Goal: Navigation & Orientation: Find specific page/section

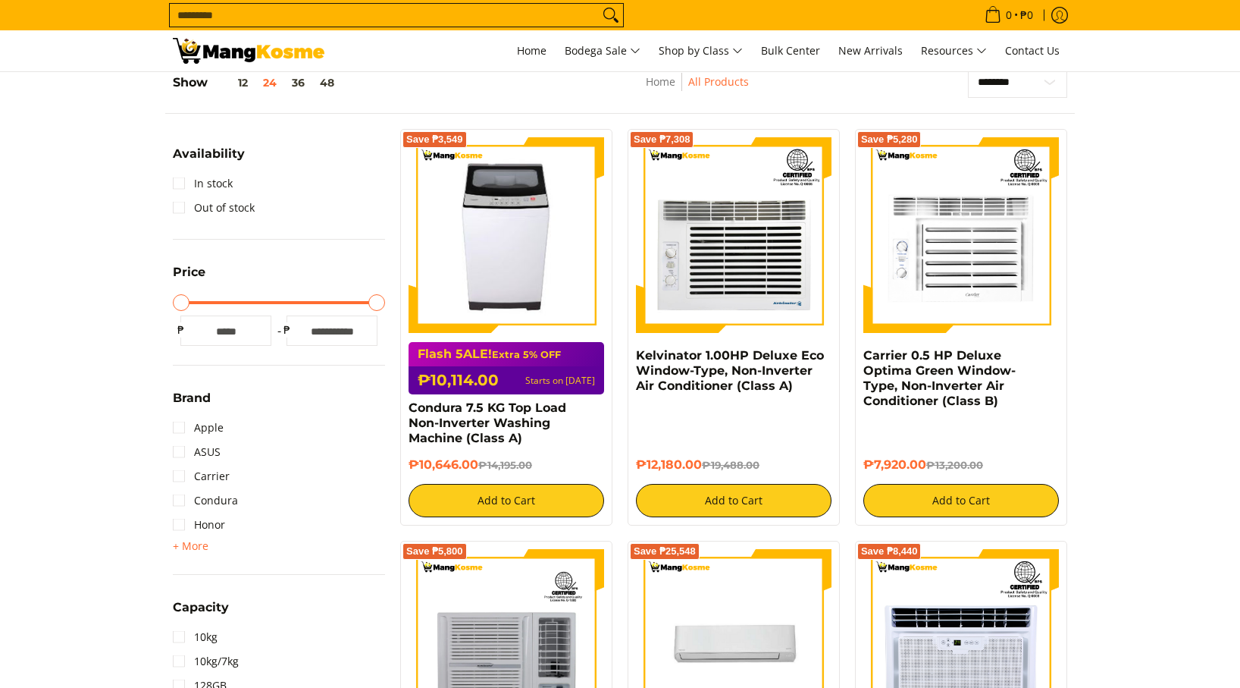
scroll to position [104, 0]
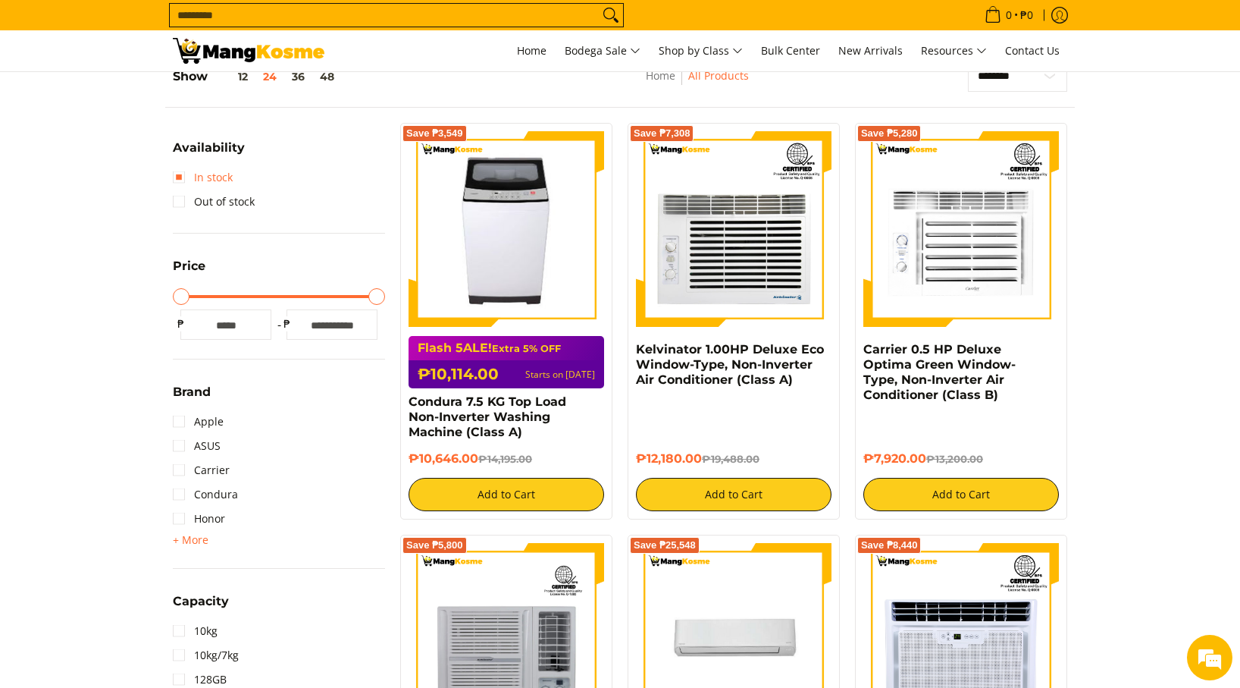
click at [215, 186] on link "In stock" at bounding box center [203, 177] width 60 height 24
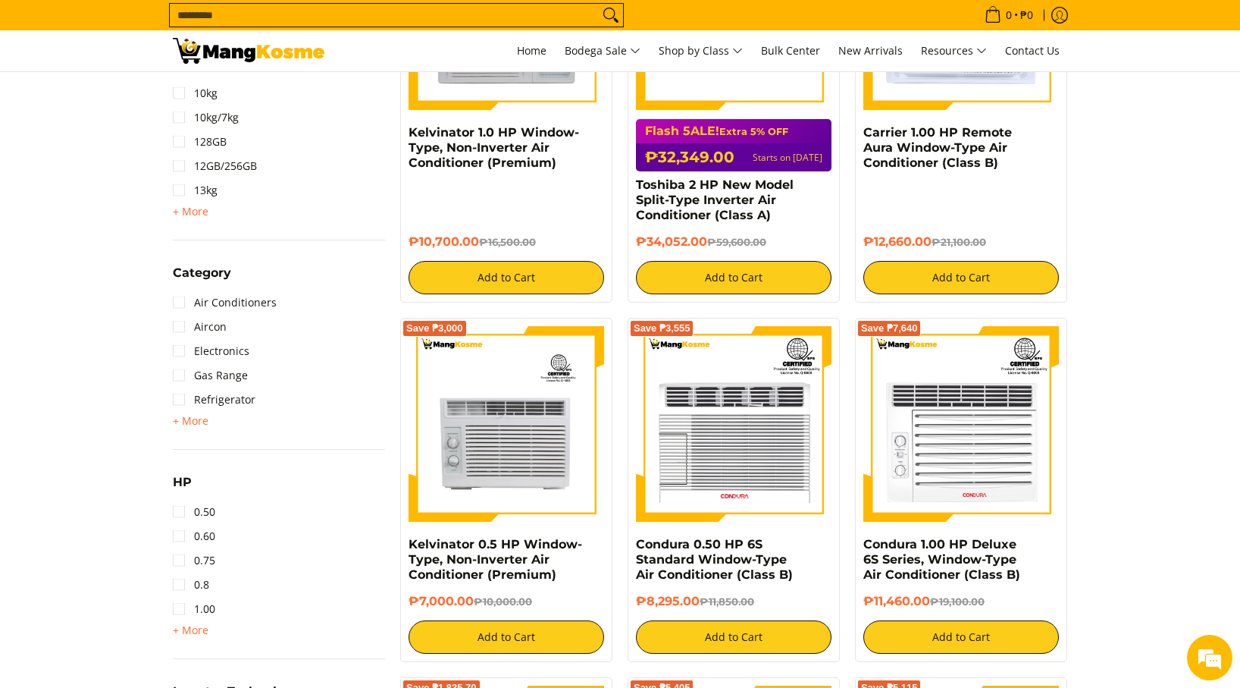
scroll to position [741, 0]
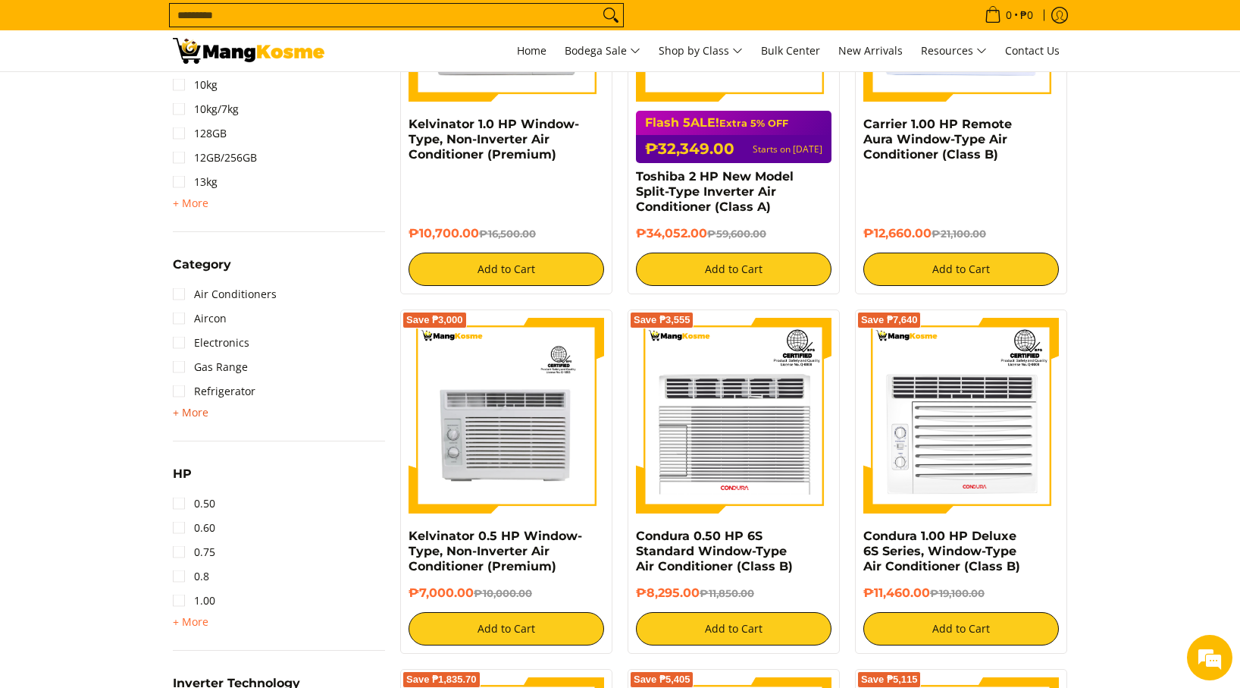
click at [199, 411] on span "+ More" at bounding box center [191, 412] width 36 height 12
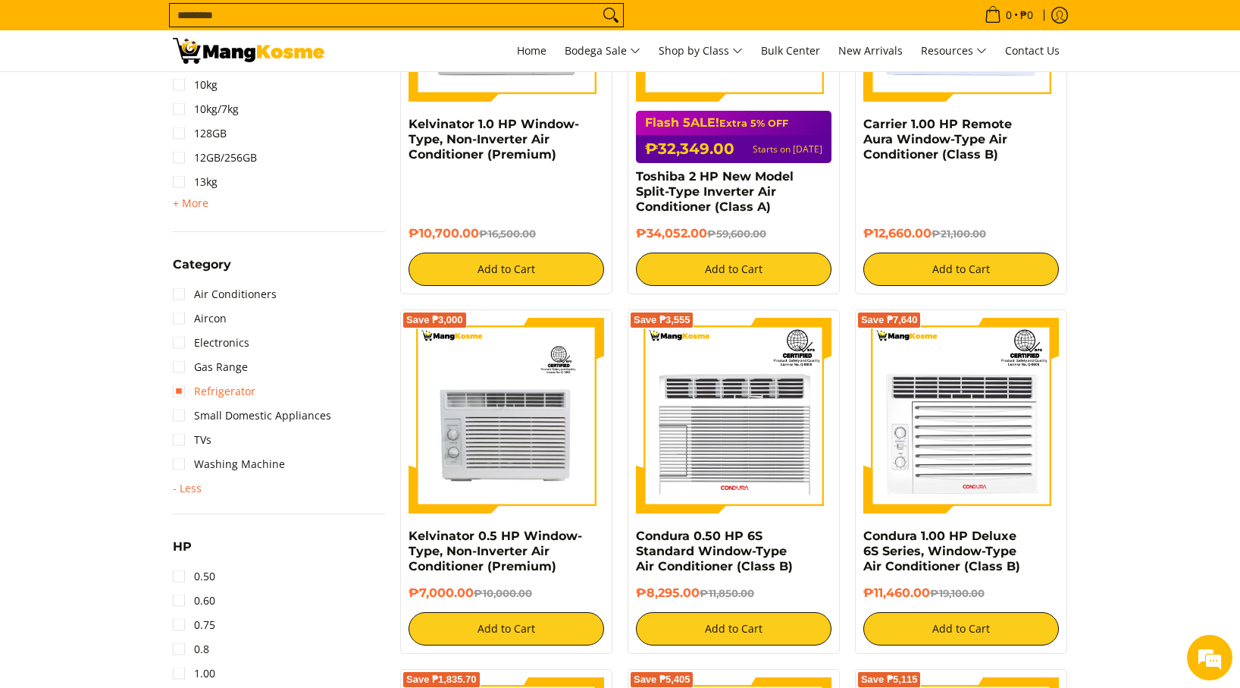
click at [238, 396] on link "Refrigerator" at bounding box center [214, 391] width 83 height 24
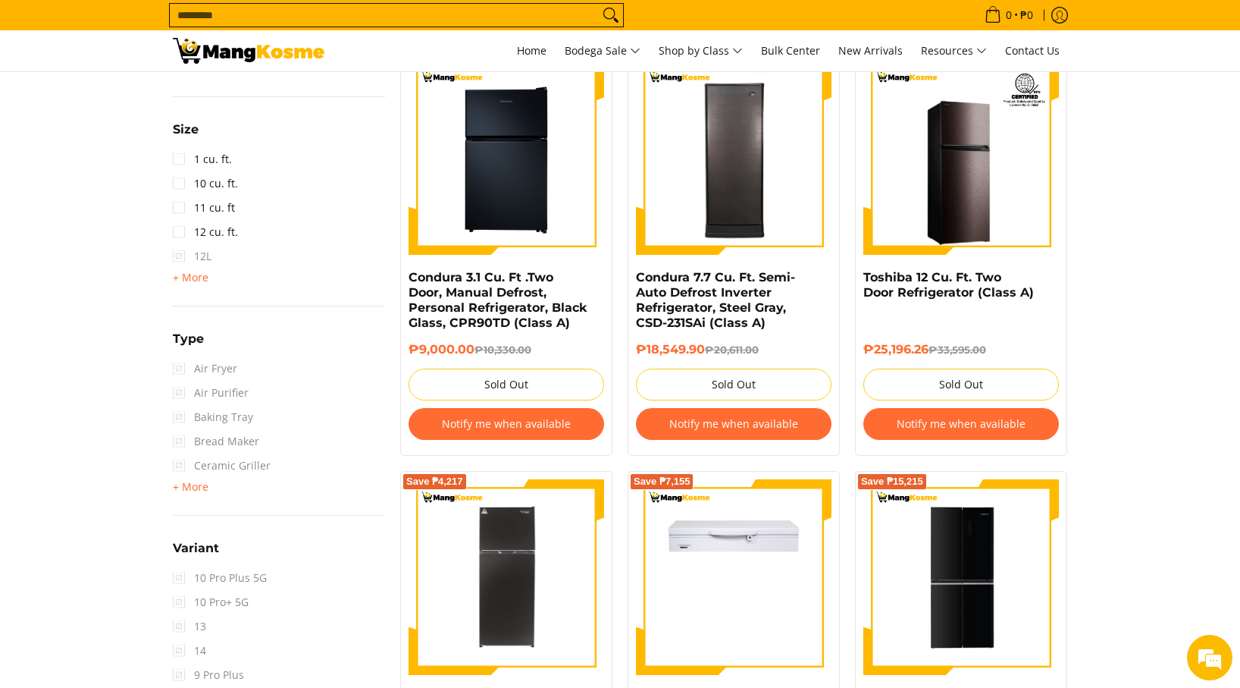
scroll to position [1415, 0]
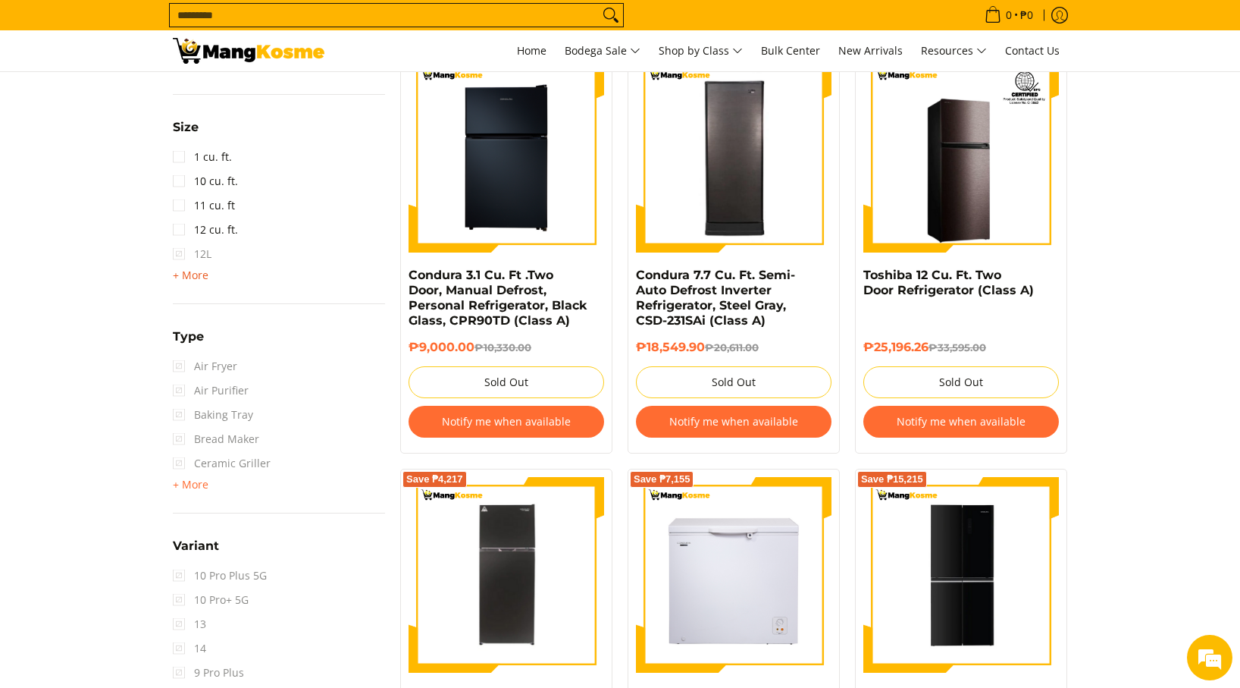
click at [194, 281] on span "+ More" at bounding box center [191, 275] width 36 height 12
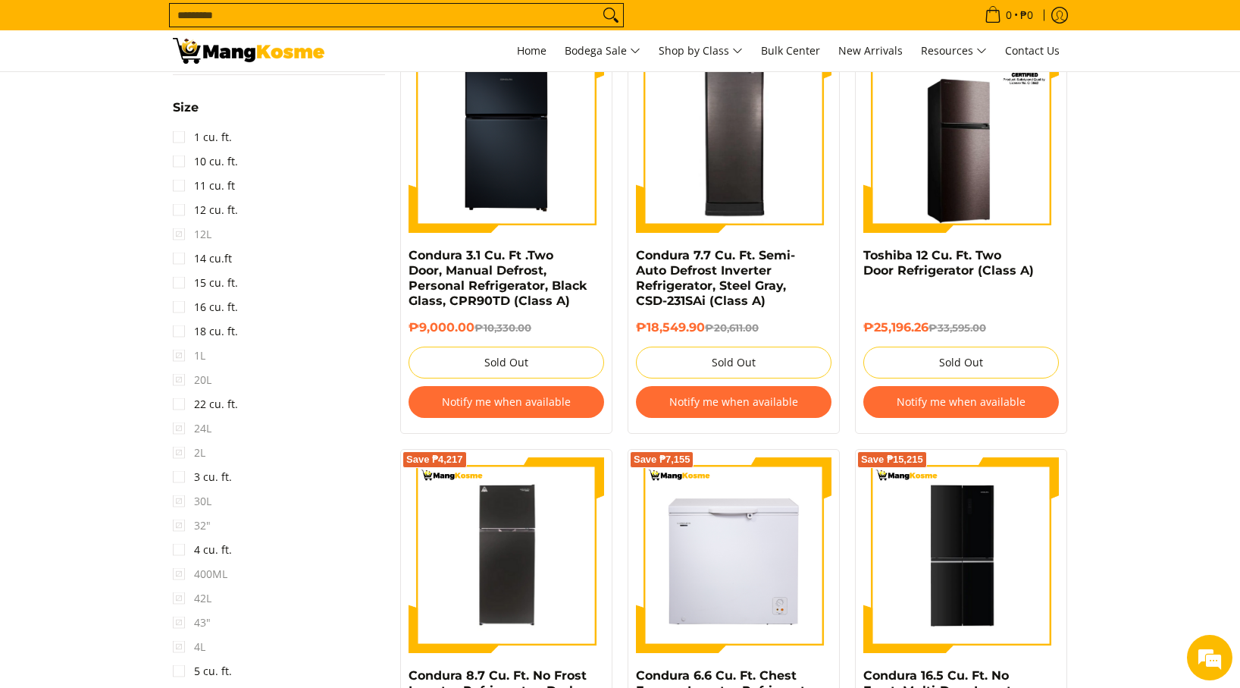
scroll to position [1436, 0]
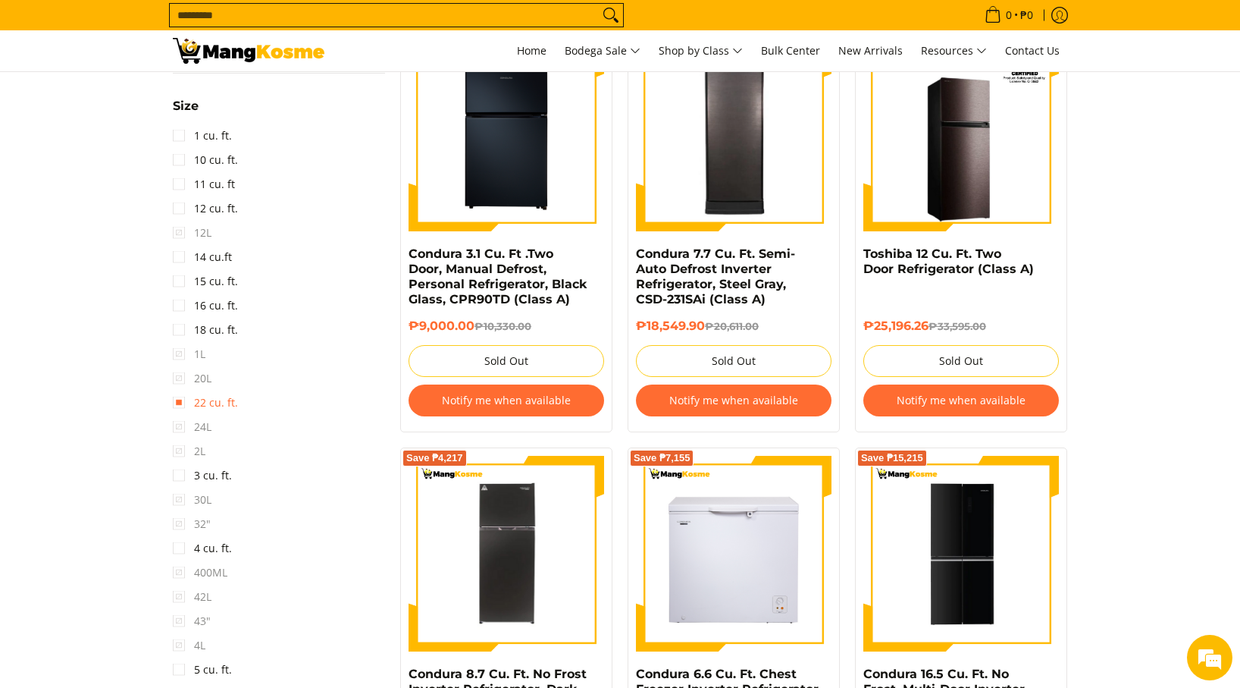
click at [223, 404] on link "22 cu. ft." at bounding box center [205, 402] width 65 height 24
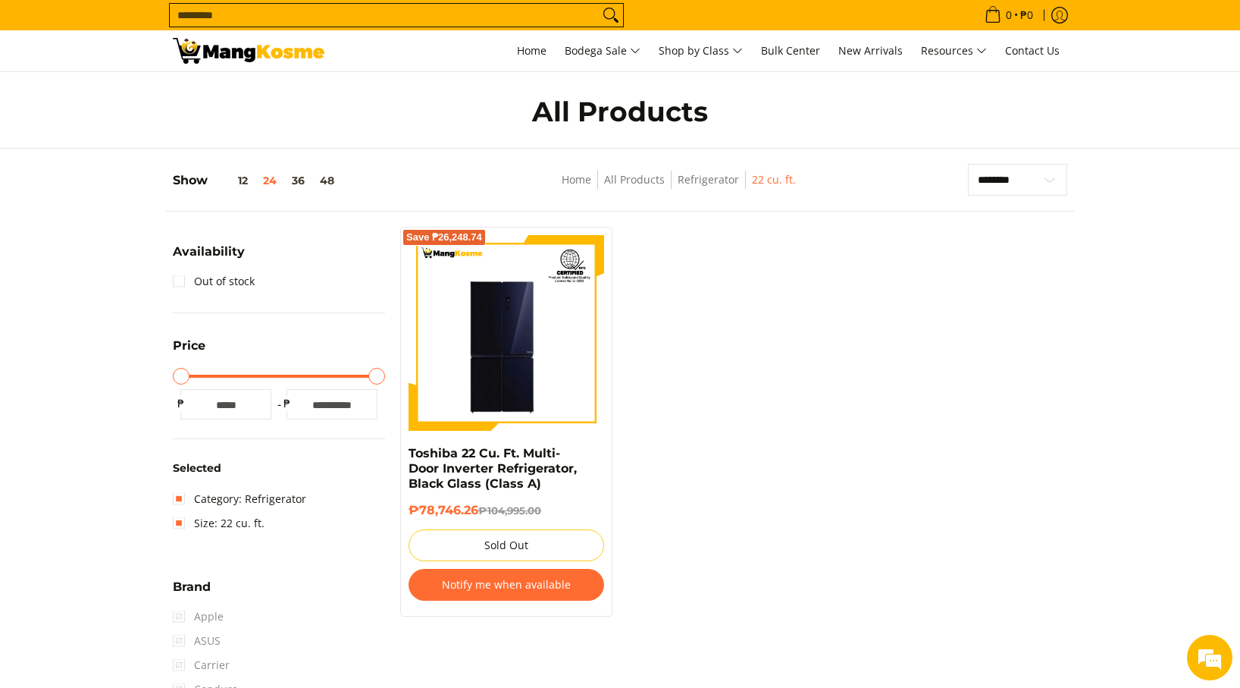
scroll to position [8, 0]
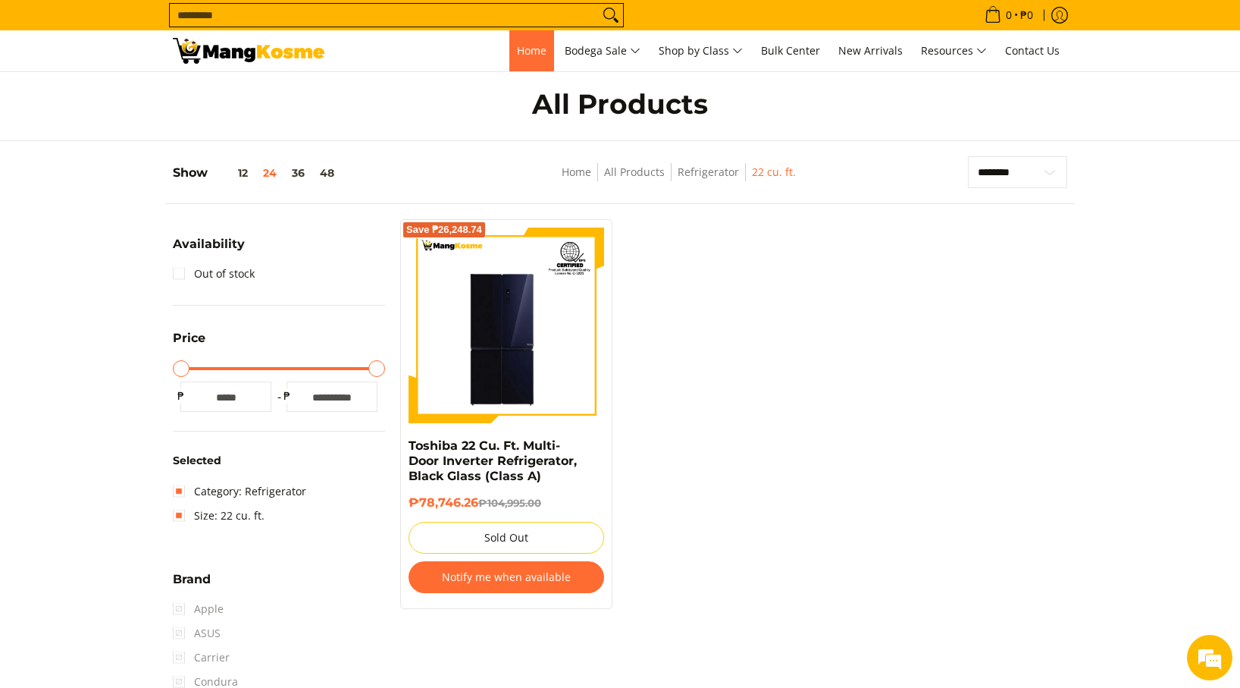
click at [541, 56] on link "Home" at bounding box center [531, 50] width 45 height 41
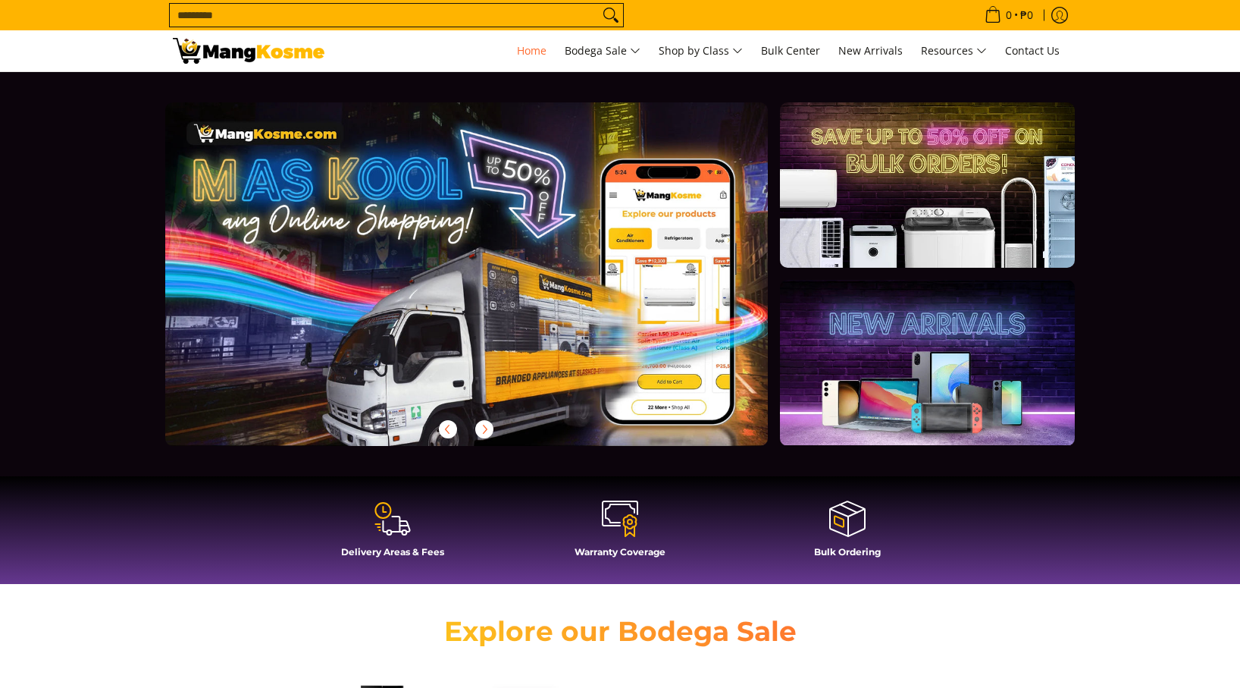
click at [475, 27] on span "Search..." at bounding box center [396, 15] width 455 height 24
click at [475, 17] on input "Search..." at bounding box center [384, 15] width 429 height 23
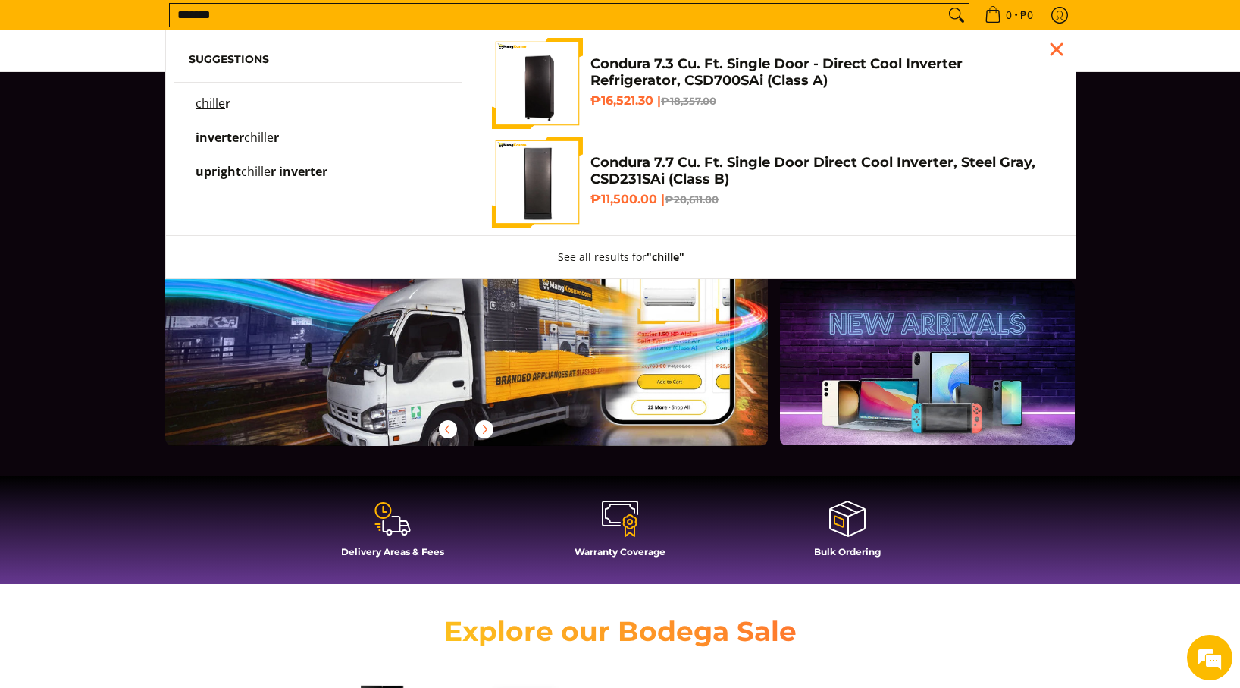
type input "*******"
click at [945, 4] on button "Search" at bounding box center [957, 15] width 24 height 23
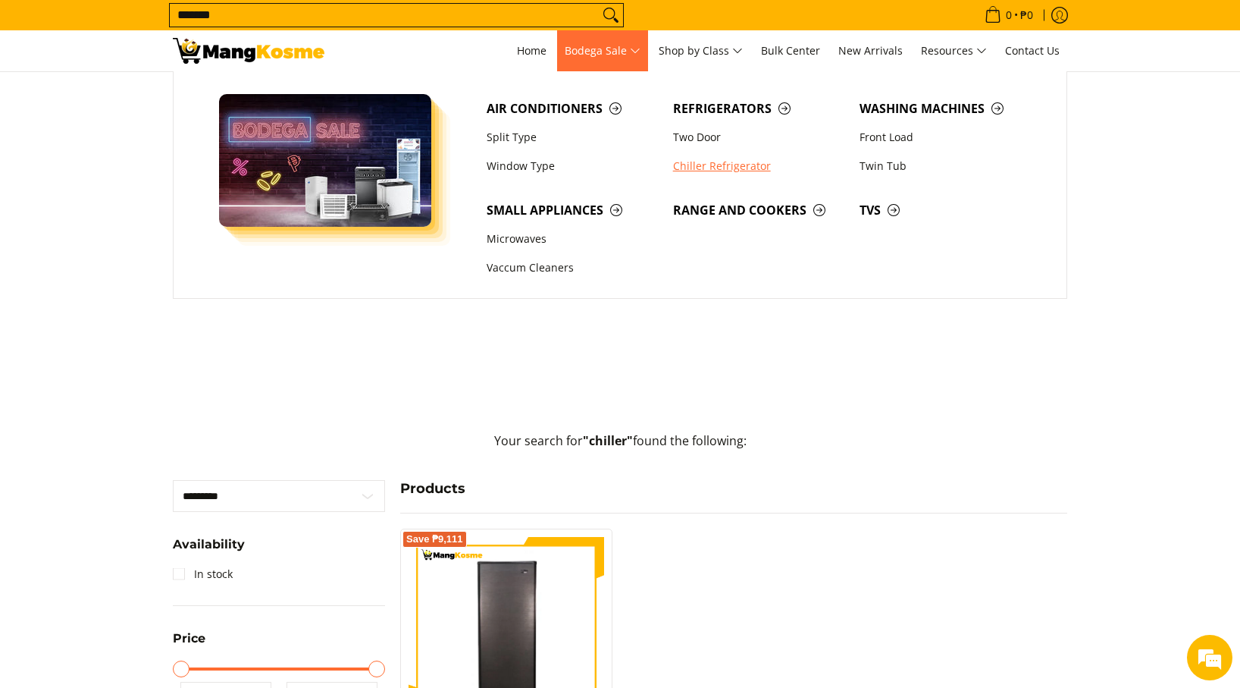
click at [702, 165] on link "Chiller Refrigerator" at bounding box center [759, 166] width 186 height 29
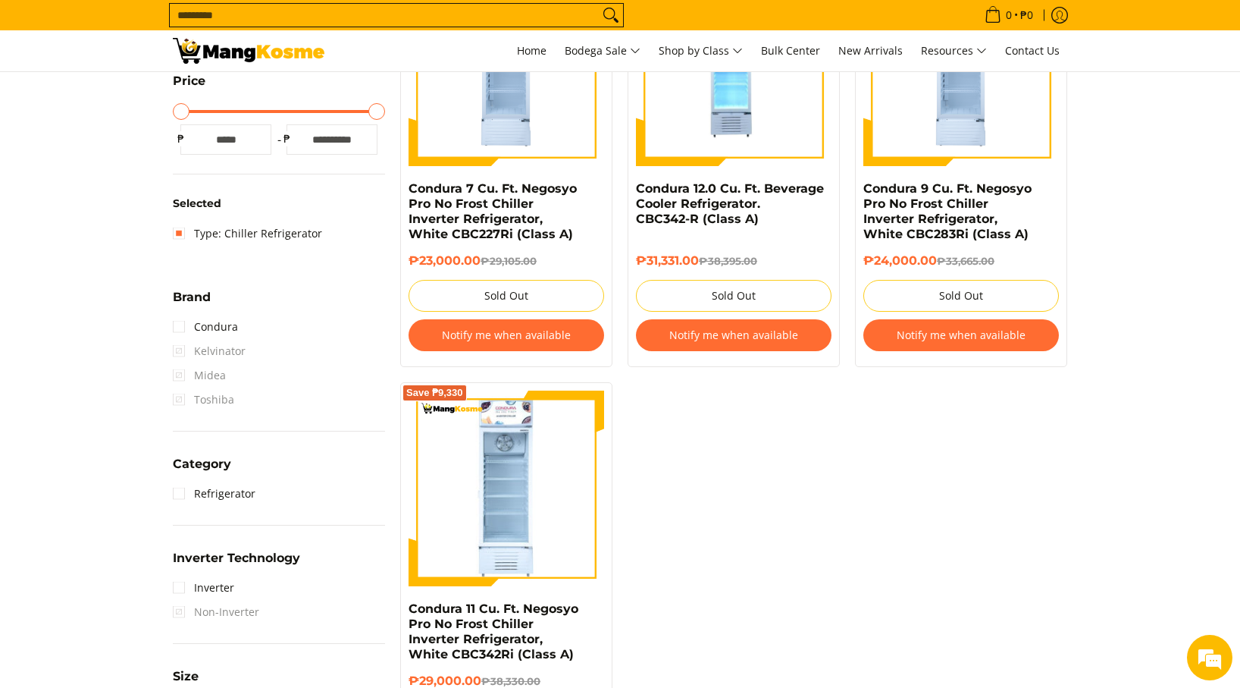
scroll to position [378, 0]
